Goal: Task Accomplishment & Management: Use online tool/utility

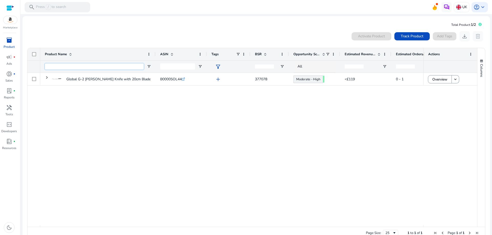
click at [80, 66] on input "Product Name Filter Input" at bounding box center [94, 67] width 99 height 6
click at [184, 69] on input "ASIN Filter Input" at bounding box center [177, 67] width 35 height 6
paste input "**********"
drag, startPoint x: 166, startPoint y: 67, endPoint x: 148, endPoint y: 66, distance: 18.0
click at [148, 66] on div "**********" at bounding box center [417, 66] width 754 height 12
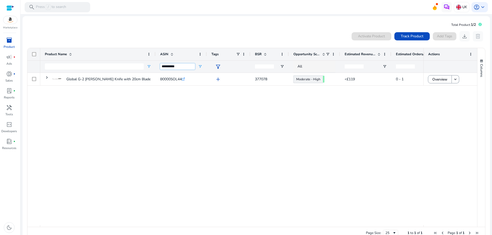
paste input "ASIN Filter Input"
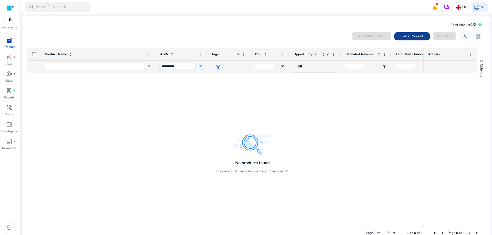
type input "**********"
click at [406, 35] on span "Track Product" at bounding box center [412, 36] width 23 height 5
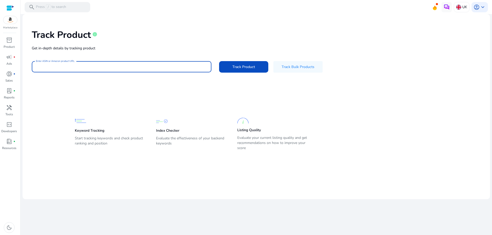
click at [103, 69] on input "Enter ASIN or Amazon product URL" at bounding box center [121, 67] width 171 height 6
paste input "**********"
type input "**********"
click at [225, 67] on span at bounding box center [243, 67] width 49 height 12
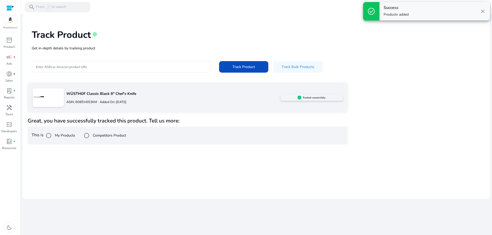
click at [483, 10] on span "close" at bounding box center [483, 11] width 6 height 6
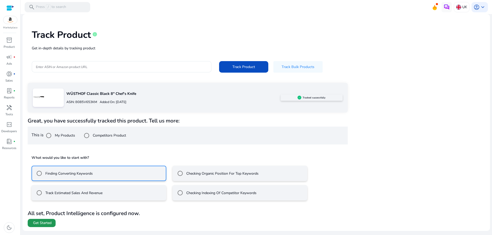
click at [45, 220] on span at bounding box center [42, 223] width 28 height 12
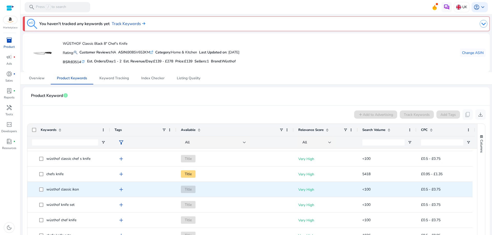
scroll to position [26, 0]
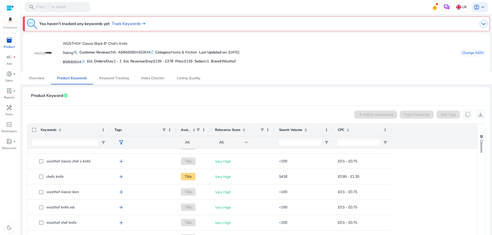
drag, startPoint x: 293, startPoint y: 130, endPoint x: 257, endPoint y: 135, distance: 36.5
click at [211, 132] on div at bounding box center [210, 130] width 2 height 12
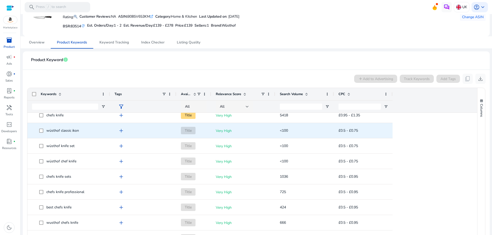
scroll to position [0, 0]
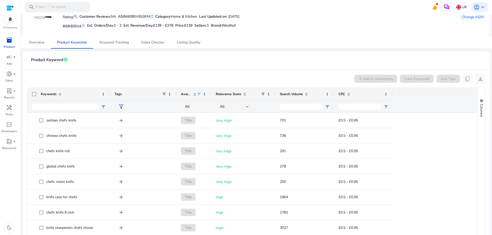
click at [200, 93] on span at bounding box center [199, 94] width 4 height 4
click at [208, 105] on div "Contains" at bounding box center [217, 104] width 31 height 4
click at [210, 113] on input "Filter Value" at bounding box center [219, 112] width 40 height 6
click at [192, 91] on div "Available" at bounding box center [189, 94] width 16 height 10
click at [186, 94] on span "Available" at bounding box center [186, 94] width 10 height 5
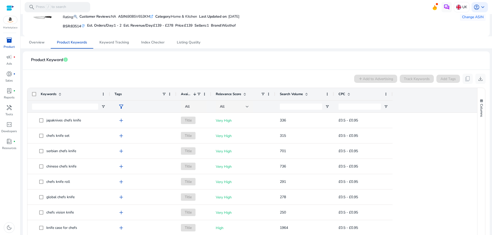
click at [186, 94] on span "Available" at bounding box center [186, 94] width 10 height 5
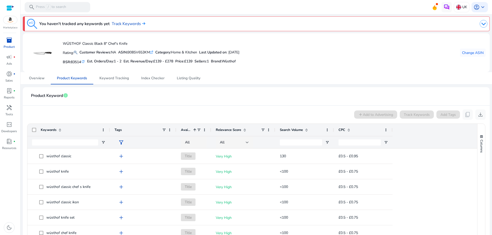
click at [186, 130] on span "Available" at bounding box center [186, 130] width 10 height 5
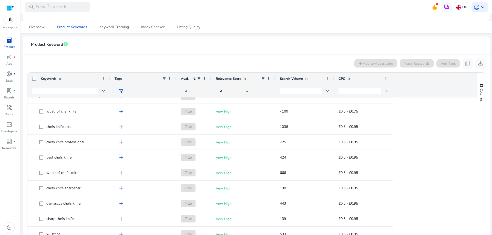
scroll to position [128, 0]
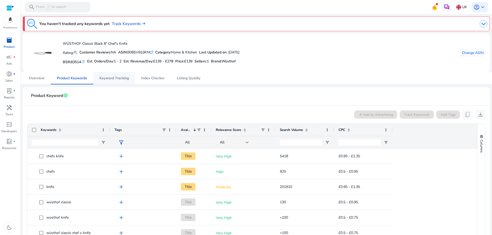
click at [115, 77] on span "Keyword Tracking" at bounding box center [113, 79] width 29 height 4
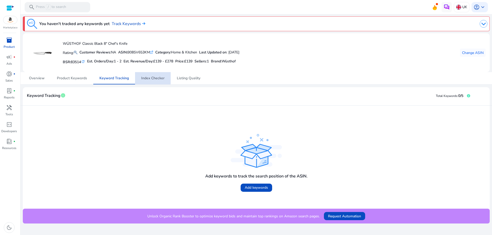
click at [146, 77] on span "Index Checker" at bounding box center [152, 79] width 23 height 4
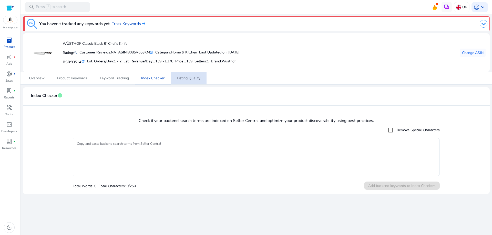
click at [192, 80] on span "Listing Quality" at bounding box center [189, 79] width 24 height 4
